Goal: Task Accomplishment & Management: Use online tool/utility

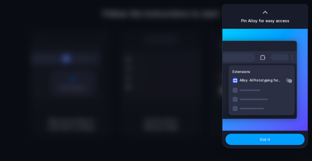
click at [255, 143] on button "Got it" at bounding box center [265, 139] width 79 height 11
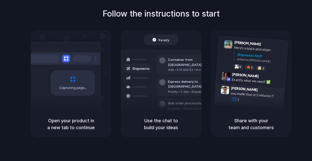
click at [232, 92] on div "you made that in 5 minutes?!" at bounding box center [256, 95] width 51 height 9
click at [97, 108] on div "Capturing page" at bounding box center [62, 81] width 77 height 78
click at [160, 87] on div "Express delivery to [GEOGRAPHIC_DATA] Priority • 2-day • Dispatched" at bounding box center [191, 87] width 69 height 20
click at [160, 86] on div "Express delivery to [GEOGRAPHIC_DATA] Priority • 2-day • Dispatched" at bounding box center [191, 87] width 69 height 20
click at [159, 40] on span "Ready" at bounding box center [164, 39] width 11 height 5
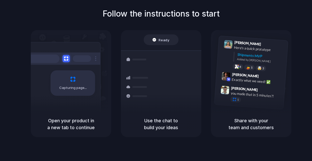
click at [143, 22] on div "Follow the instructions to start Capturing page Open your product in a new tab …" at bounding box center [161, 72] width 312 height 129
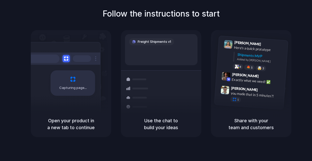
click at [86, 80] on div "Capturing page" at bounding box center [73, 82] width 45 height 25
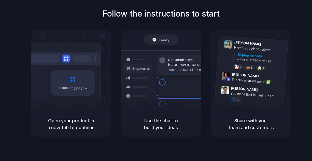
click at [295, 44] on div "Follow the instructions to start Capturing page Open your product in a new tab …" at bounding box center [161, 72] width 312 height 129
